Goal: Task Accomplishment & Management: Use online tool/utility

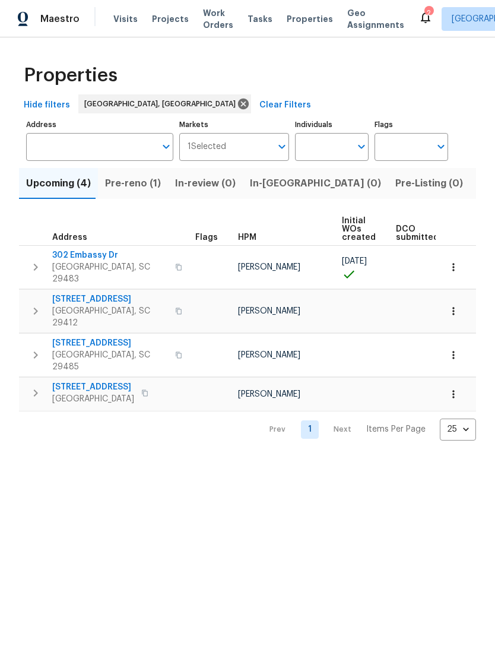
click at [141, 186] on span "Pre-reno (1)" at bounding box center [133, 183] width 56 height 17
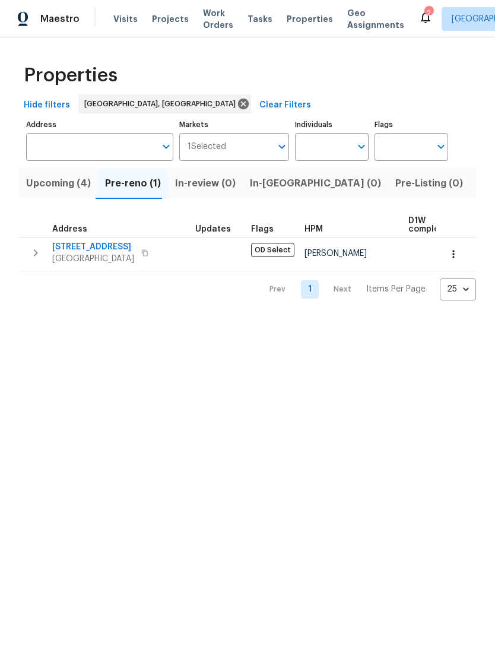
click at [62, 187] on span "Upcoming (4)" at bounding box center [58, 183] width 65 height 17
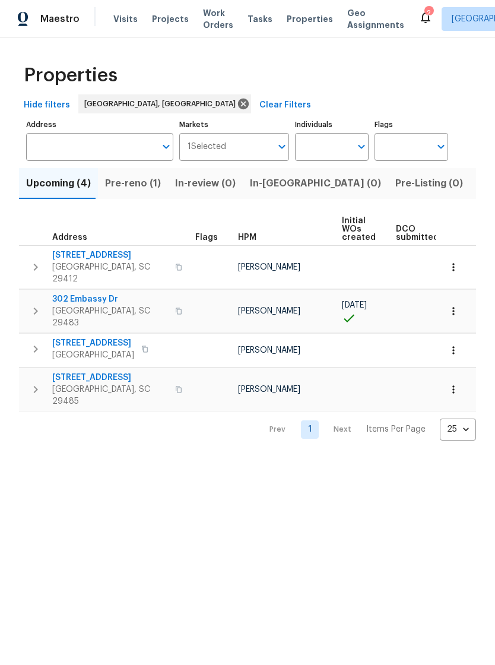
click at [204, 22] on span "Work Orders" at bounding box center [218, 19] width 30 height 24
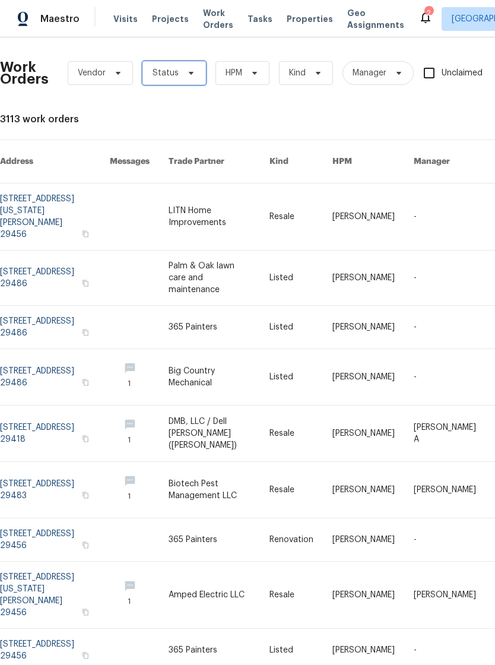
click at [189, 73] on icon at bounding box center [191, 73] width 5 height 3
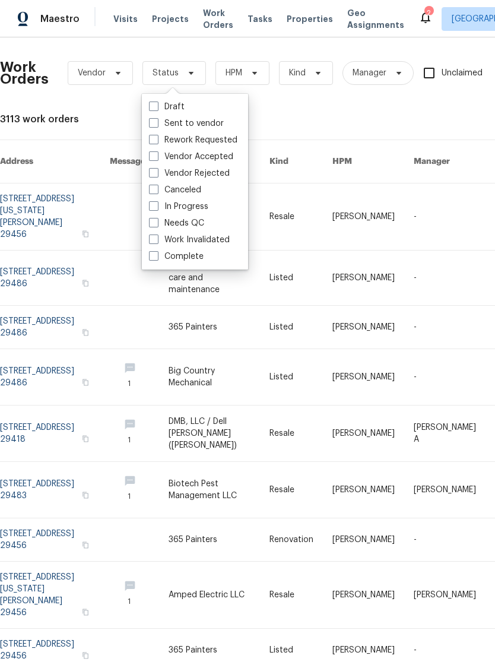
click at [157, 219] on span at bounding box center [153, 222] width 9 height 9
click at [157, 219] on input "Needs QC" at bounding box center [153, 221] width 8 height 8
checkbox input "true"
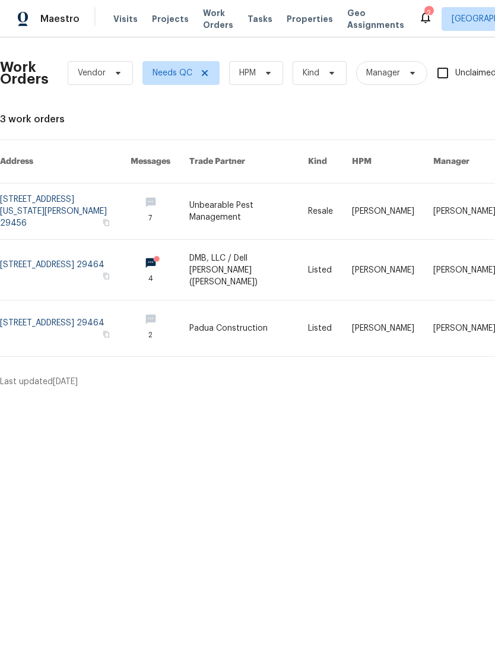
click at [424, 13] on div "2" at bounding box center [428, 13] width 8 height 12
click at [418, 23] on icon at bounding box center [425, 17] width 14 height 14
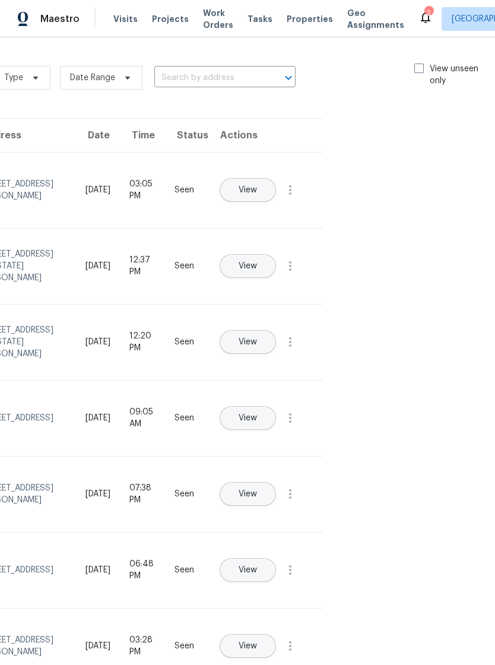
scroll to position [0, 133]
click at [415, 65] on span at bounding box center [419, 67] width 9 height 9
click at [415, 65] on input "View unseen only" at bounding box center [419, 67] width 8 height 8
checkbox input "true"
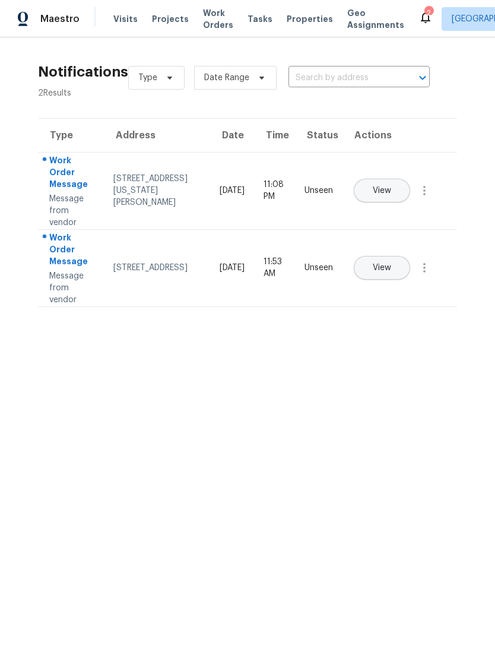
scroll to position [0, 0]
